Goal: Task Accomplishment & Management: Use online tool/utility

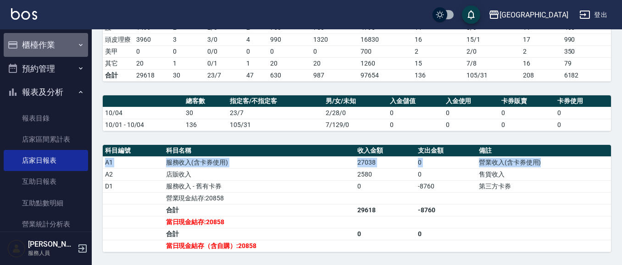
click at [61, 48] on button "櫃檯作業" at bounding box center [46, 45] width 84 height 24
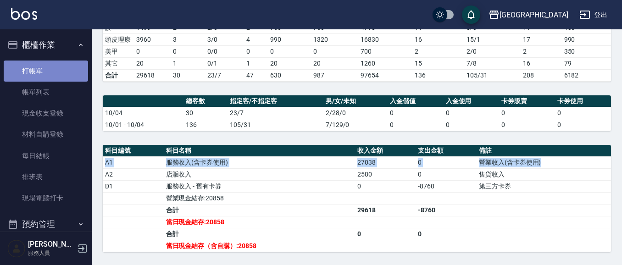
click at [48, 76] on link "打帳單" at bounding box center [46, 71] width 84 height 21
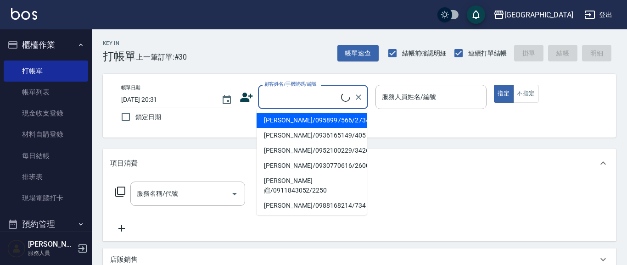
drag, startPoint x: 302, startPoint y: 101, endPoint x: 0, endPoint y: 5, distance: 317.0
click at [302, 101] on input "顧客姓名/手機號碼/編號" at bounding box center [301, 97] width 79 height 16
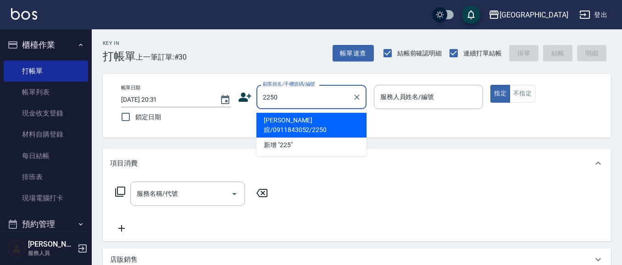
type input "2250"
type input "03"
type input "[PERSON_NAME]媗/0911843052/2250"
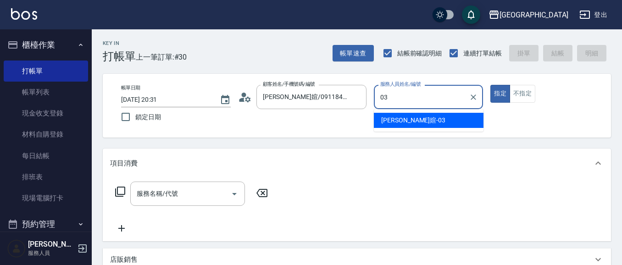
type input "[PERSON_NAME]媗-03"
type button "true"
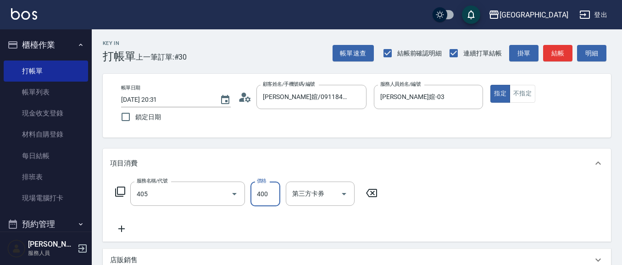
type input "剪髮(400)(405)"
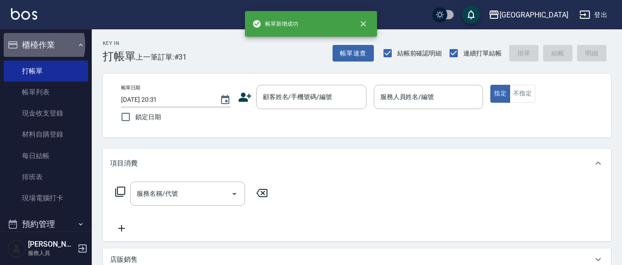
click at [36, 45] on button "櫃檯作業" at bounding box center [46, 45] width 84 height 24
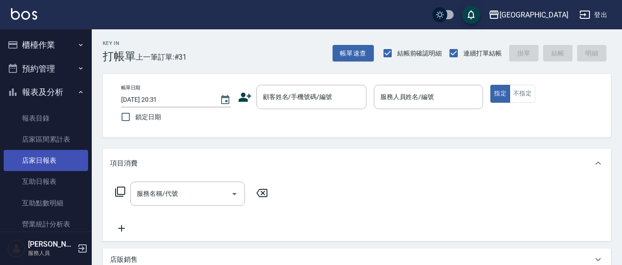
click at [42, 160] on link "店家日報表" at bounding box center [46, 160] width 84 height 21
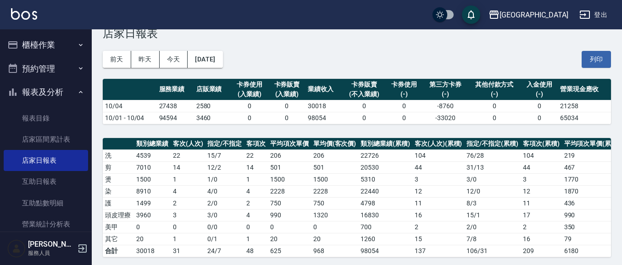
scroll to position [23, 0]
click at [596, 60] on button "列印" at bounding box center [596, 59] width 29 height 17
click at [33, 90] on button "報表及分析" at bounding box center [46, 92] width 84 height 24
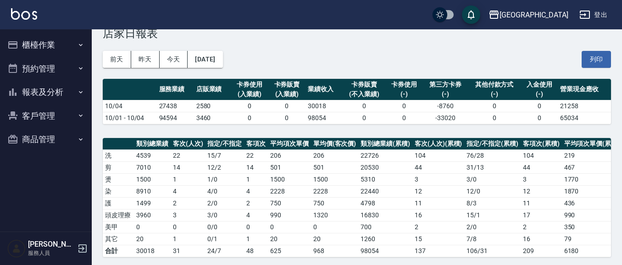
scroll to position [0, 0]
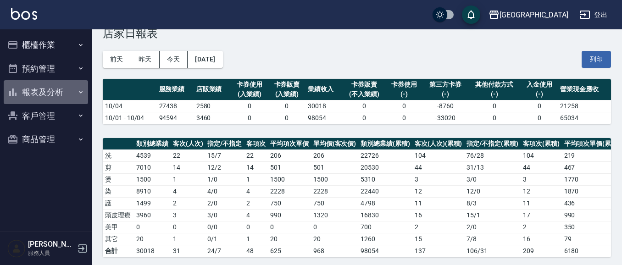
click at [53, 92] on button "報表及分析" at bounding box center [46, 92] width 84 height 24
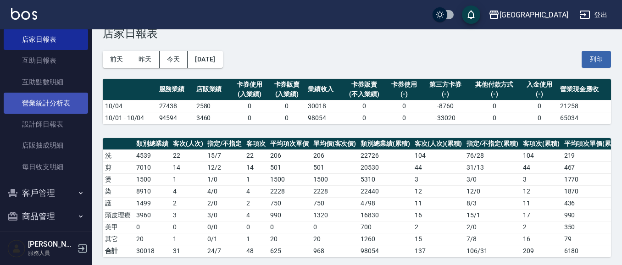
scroll to position [91, 0]
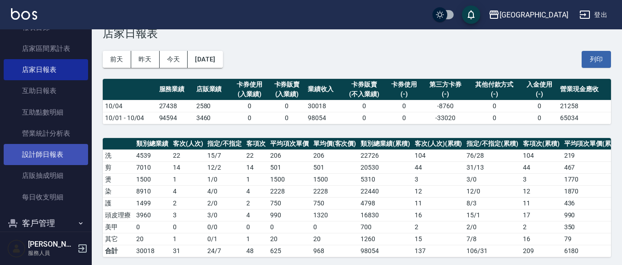
click at [64, 153] on link "設計師日報表" at bounding box center [46, 154] width 84 height 21
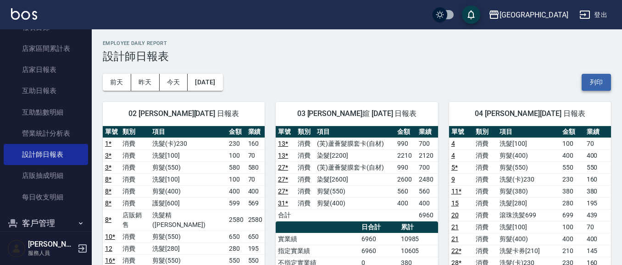
click at [594, 79] on button "列印" at bounding box center [596, 82] width 29 height 17
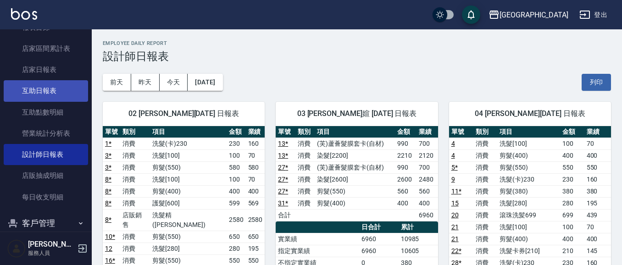
click at [61, 92] on link "互助日報表" at bounding box center [46, 90] width 84 height 21
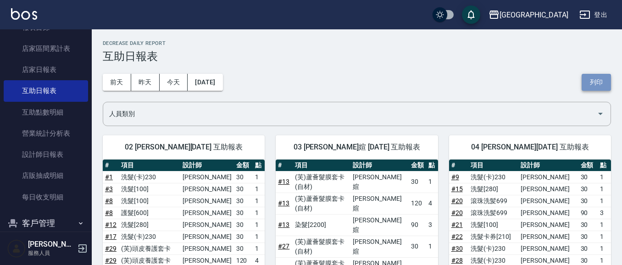
click at [594, 84] on button "列印" at bounding box center [596, 82] width 29 height 17
